Goal: Task Accomplishment & Management: Complete application form

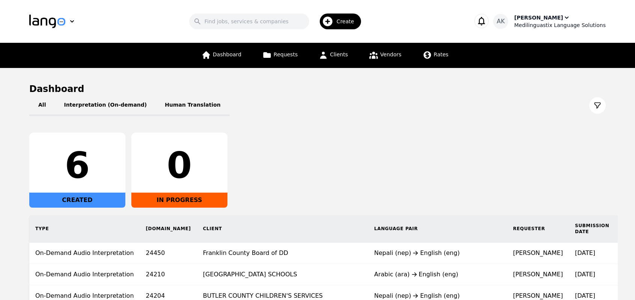
click at [536, 16] on div "Ameet Kumar" at bounding box center [538, 18] width 49 height 8
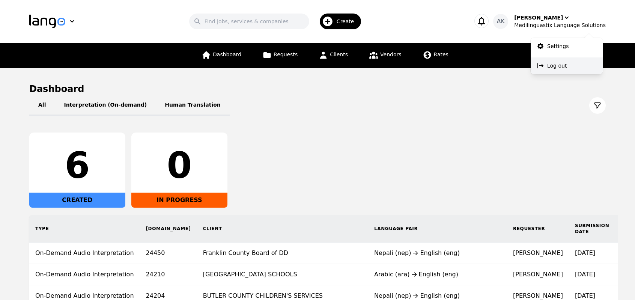
click at [546, 63] on button "Log out" at bounding box center [567, 65] width 72 height 17
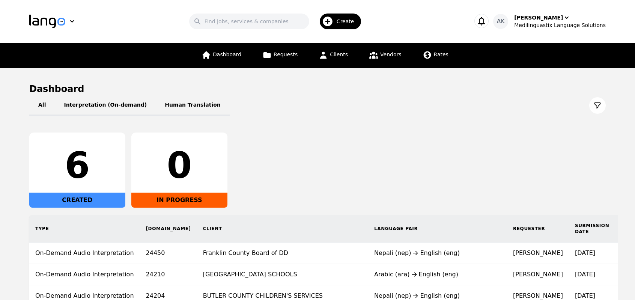
click at [348, 20] on span "Create" at bounding box center [348, 22] width 23 height 8
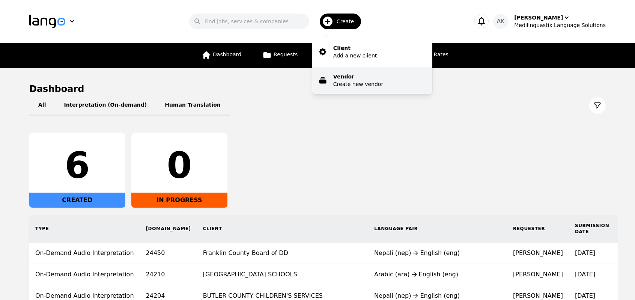
click at [349, 78] on p "Vendor" at bounding box center [358, 77] width 50 height 8
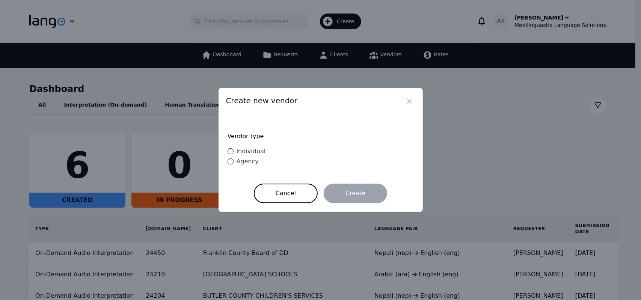
click at [248, 156] on div "Individual" at bounding box center [249, 151] width 32 height 9
click at [233, 154] on input "Individual" at bounding box center [230, 151] width 6 height 6
radio input "true"
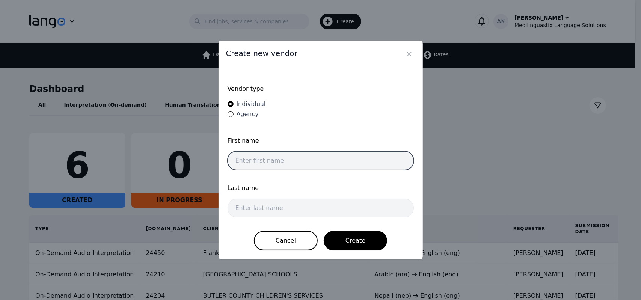
click at [253, 158] on input "text" at bounding box center [320, 160] width 186 height 19
type input "Jin"
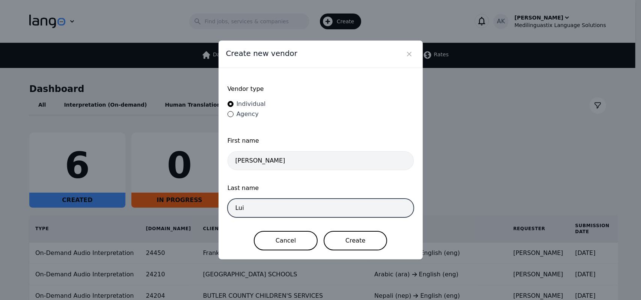
type input "Lui"
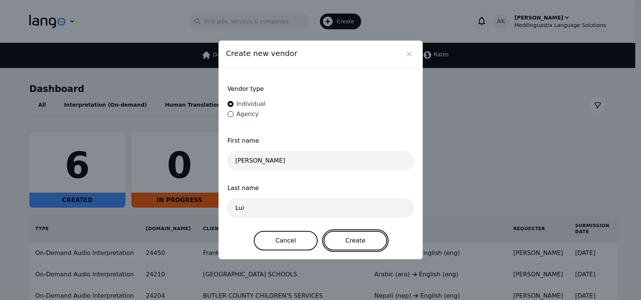
click at [350, 239] on button "Create" at bounding box center [355, 241] width 63 height 20
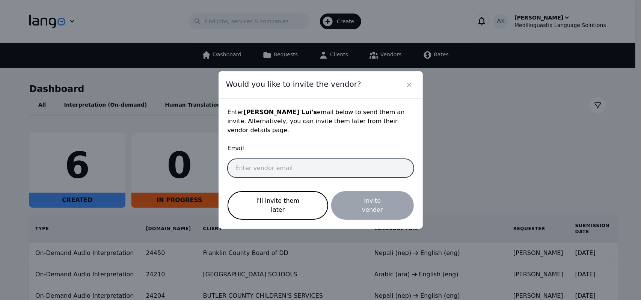
click at [284, 165] on input "email" at bounding box center [320, 168] width 186 height 19
paste input "miangulkhan304@gmail.com"
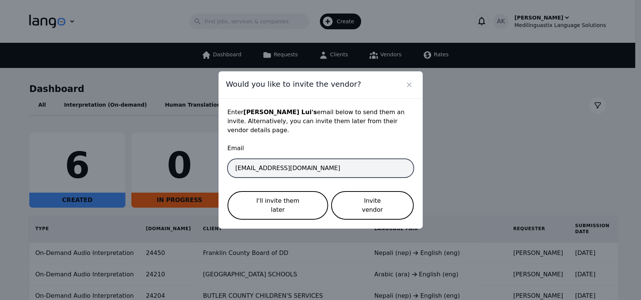
type input "miangulkhan304@gmail.com"
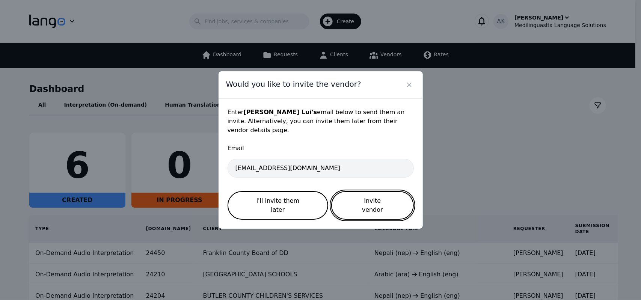
click at [355, 202] on button "Invite vendor" at bounding box center [372, 205] width 82 height 29
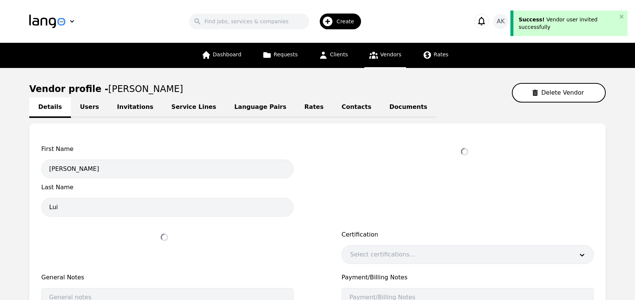
select select "active"
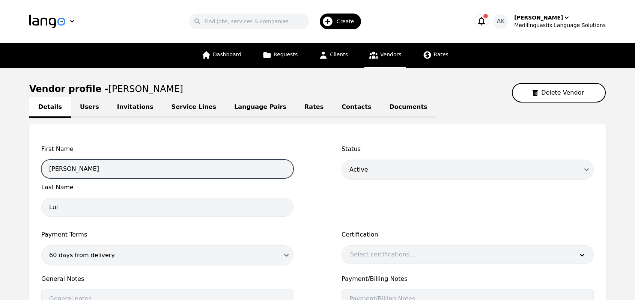
drag, startPoint x: 57, startPoint y: 169, endPoint x: 38, endPoint y: 175, distance: 20.7
click at [38, 175] on div "First Name Jin Last Name Lui Status Draft Active Disabled Payment Terms 60 days…" at bounding box center [317, 246] width 577 height 246
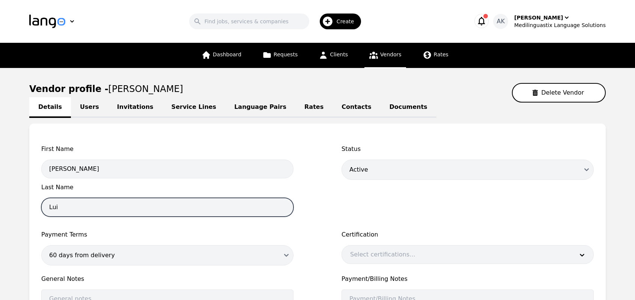
drag, startPoint x: 59, startPoint y: 206, endPoint x: 30, endPoint y: 209, distance: 29.0
click at [30, 209] on div "First Name Jin Last Name Lui Status Draft Active Disabled Payment Terms 60 days…" at bounding box center [317, 246] width 577 height 246
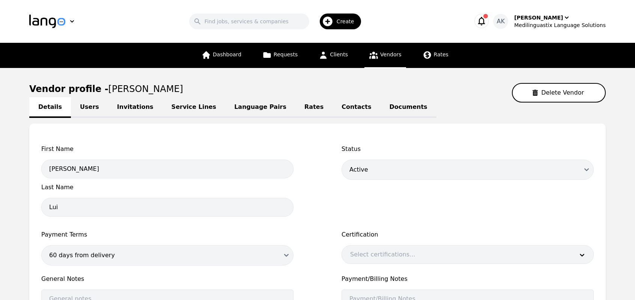
click at [311, 93] on div "Vendor profile - Jin Lui Delete Vendor" at bounding box center [317, 93] width 577 height 20
click at [122, 105] on link "Invitations" at bounding box center [135, 107] width 54 height 21
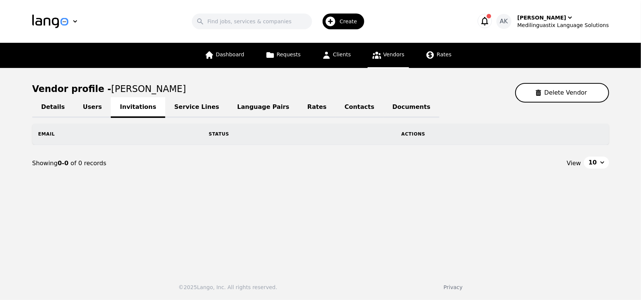
click at [165, 104] on link "Service Lines" at bounding box center [196, 107] width 63 height 21
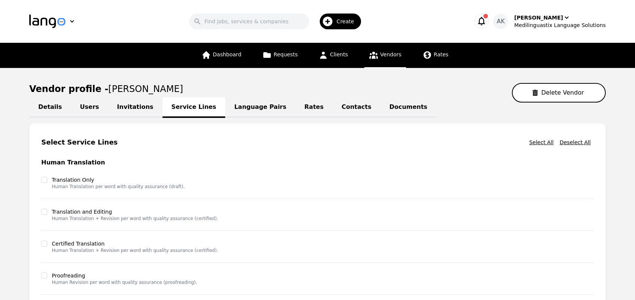
click at [73, 108] on link "Users" at bounding box center [89, 107] width 37 height 21
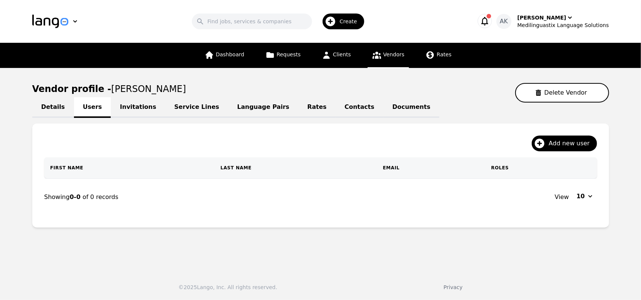
click at [50, 108] on link "Details" at bounding box center [53, 107] width 42 height 21
select select "active"
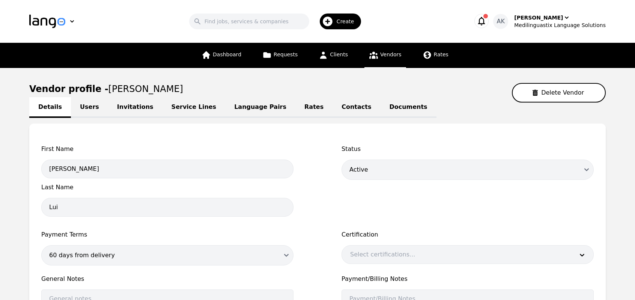
click at [0, 207] on main "Vendor profile - Jin Lui Delete Vendor Details Users Invitations Service Lines …" at bounding box center [317, 242] width 635 height 348
click at [381, 251] on div at bounding box center [456, 254] width 229 height 18
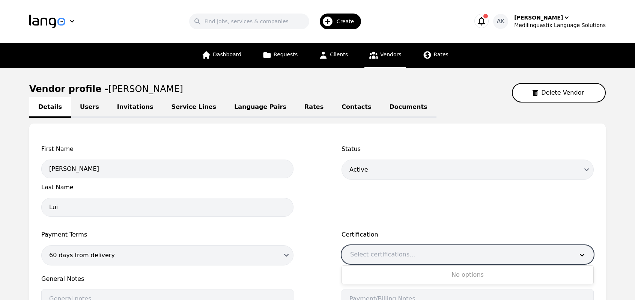
click at [381, 251] on div at bounding box center [456, 254] width 229 height 18
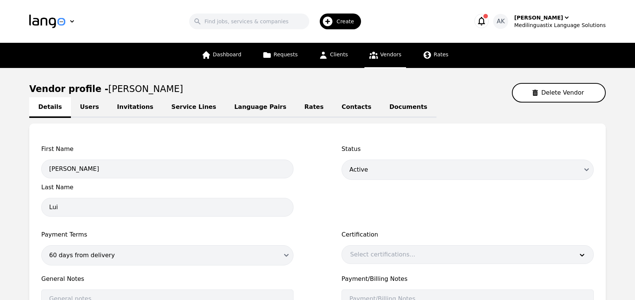
click at [364, 214] on div "Status Draft Active Disabled" at bounding box center [468, 183] width 252 height 77
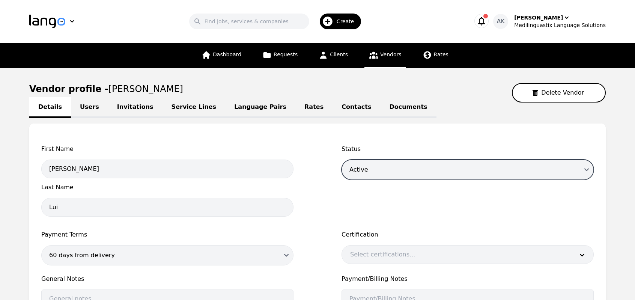
click at [368, 177] on select "Draft Active Disabled" at bounding box center [468, 170] width 252 height 20
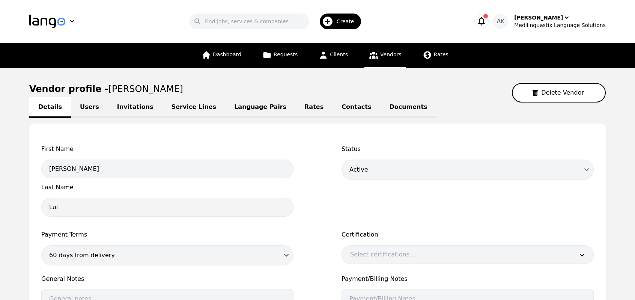
click at [318, 203] on div "First Name Jin Last Name Lui Status Draft Active Disabled Payment Terms 60 days…" at bounding box center [317, 251] width 552 height 213
click at [487, 20] on icon "button" at bounding box center [481, 21] width 11 height 11
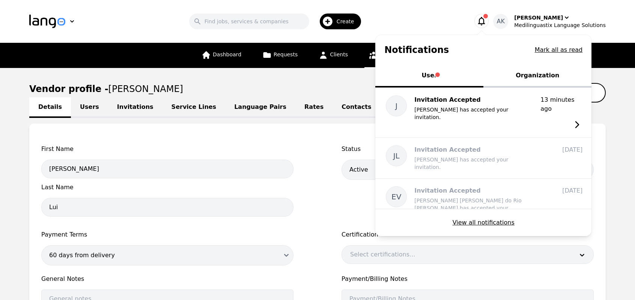
click at [487, 20] on icon "button" at bounding box center [481, 21] width 11 height 11
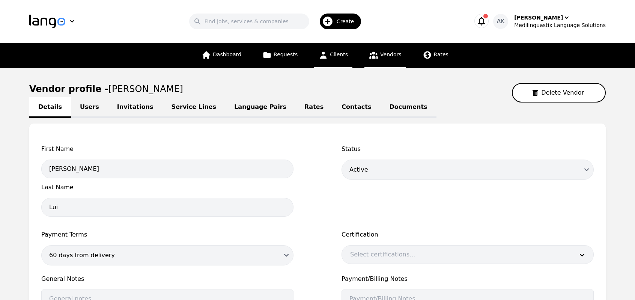
click at [345, 59] on link "Clients" at bounding box center [333, 55] width 38 height 25
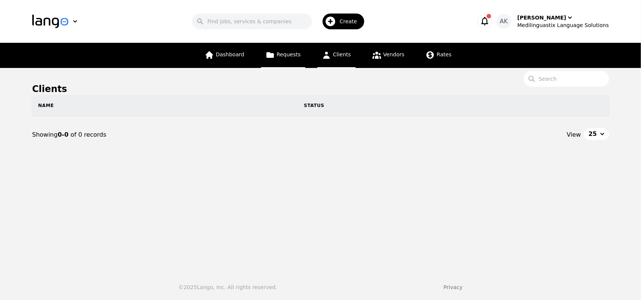
click at [288, 58] on link "Requests" at bounding box center [283, 55] width 44 height 25
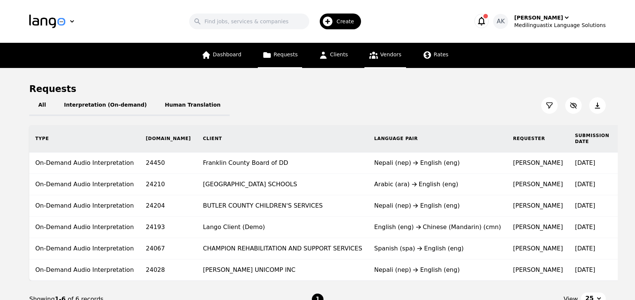
click at [374, 56] on icon at bounding box center [373, 54] width 9 height 9
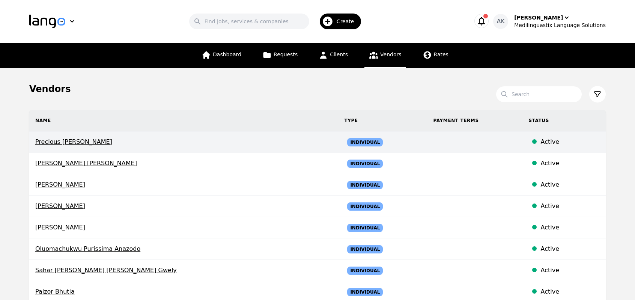
click at [78, 147] on td "Precious Chidinma Nwosu" at bounding box center [183, 141] width 309 height 21
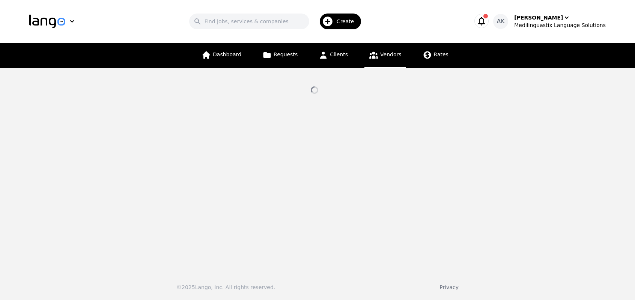
select select "active"
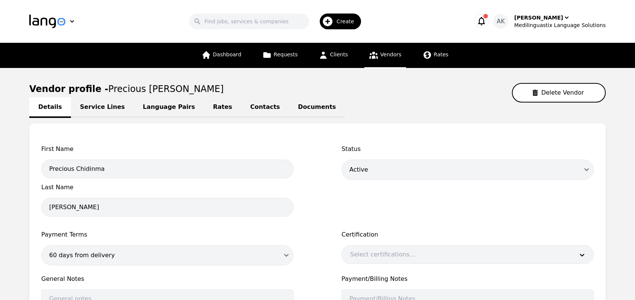
click at [289, 108] on link "Documents" at bounding box center [317, 107] width 56 height 21
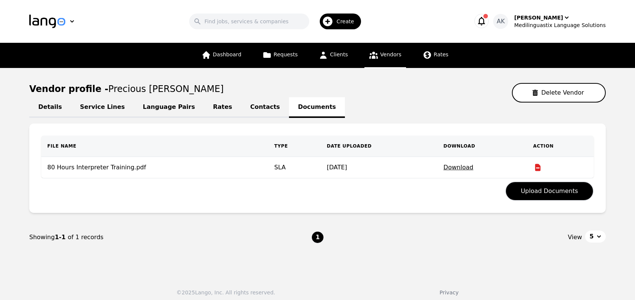
click at [170, 113] on link "Language Pairs" at bounding box center [169, 107] width 70 height 21
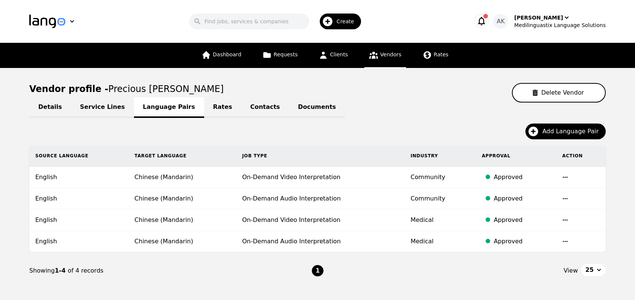
click at [97, 108] on link "Service Lines" at bounding box center [102, 107] width 63 height 21
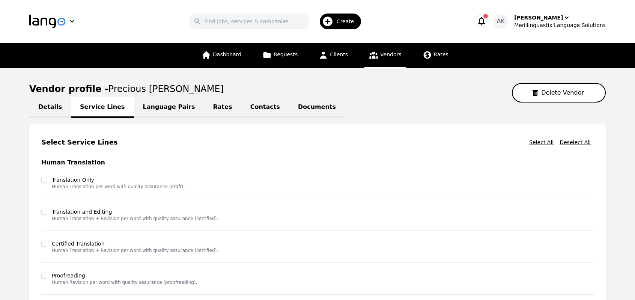
click at [0, 173] on main "Vendor profile - Precious Chidinma Nwosu Delete Vendor Details Service Lines La…" at bounding box center [317, 259] width 635 height 383
click at [45, 112] on link "Details" at bounding box center [50, 107] width 42 height 21
select select "active"
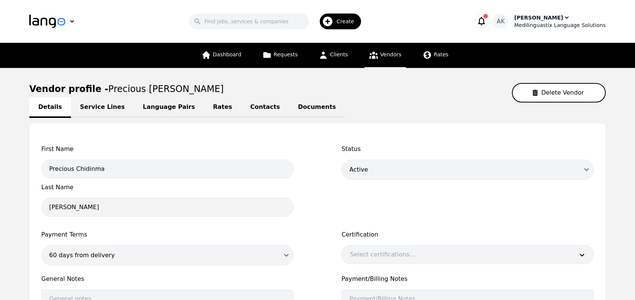
click at [553, 22] on div "Medilinguastix Language Solutions" at bounding box center [560, 25] width 92 height 8
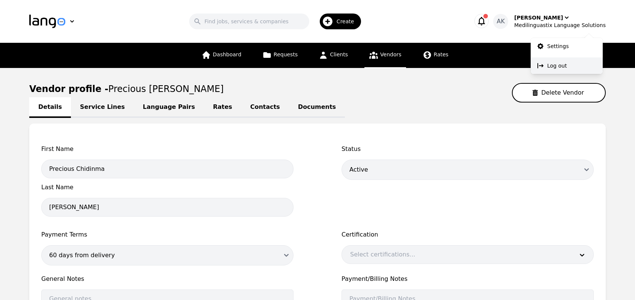
click at [543, 69] on icon at bounding box center [541, 66] width 8 height 8
